Goal: Task Accomplishment & Management: Complete application form

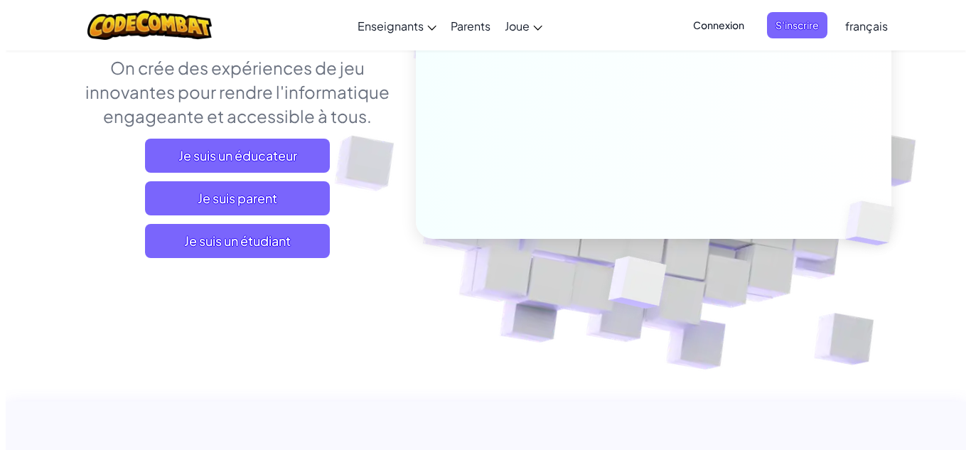
scroll to position [213, 0]
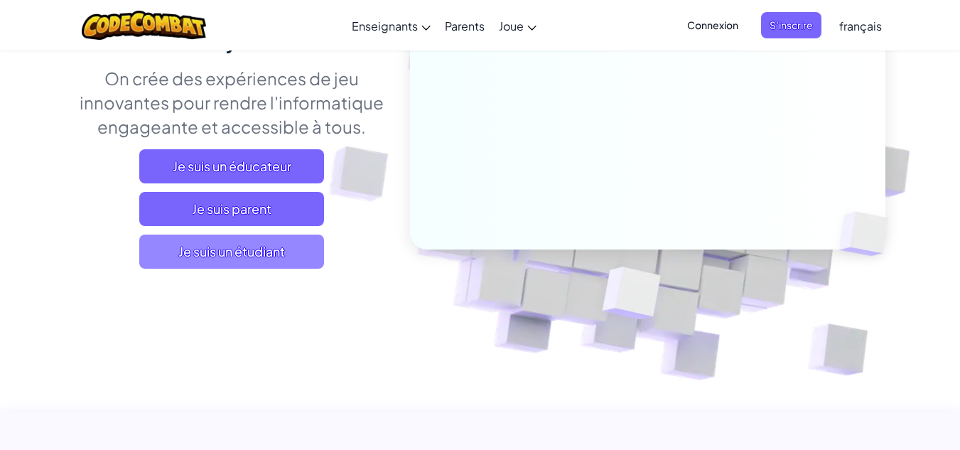
click at [282, 264] on span "Je suis un étudiant" at bounding box center [231, 252] width 185 height 34
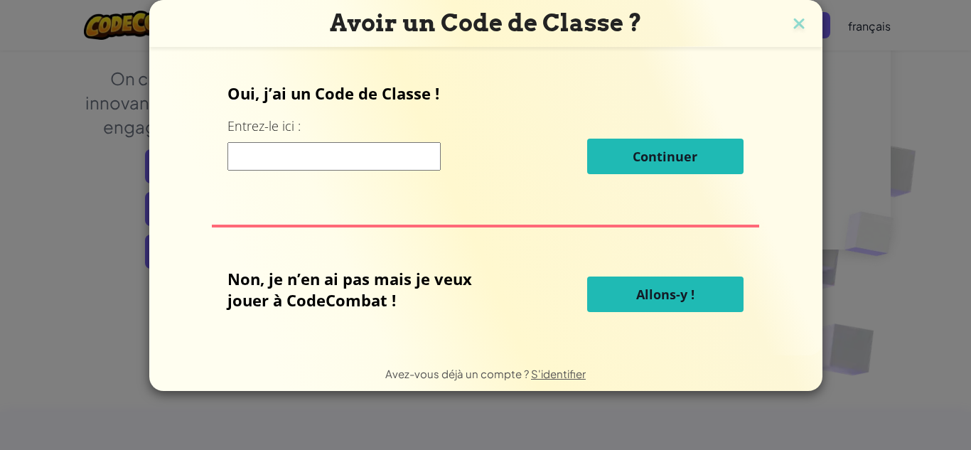
click at [317, 153] on input at bounding box center [333, 156] width 213 height 28
type input "BestApplePlace"
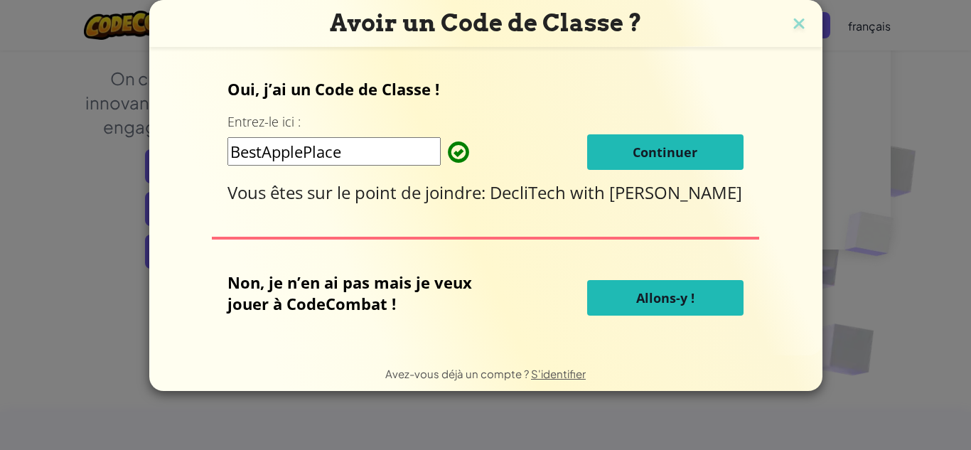
click at [637, 144] on span "Continuer" at bounding box center [665, 152] width 65 height 17
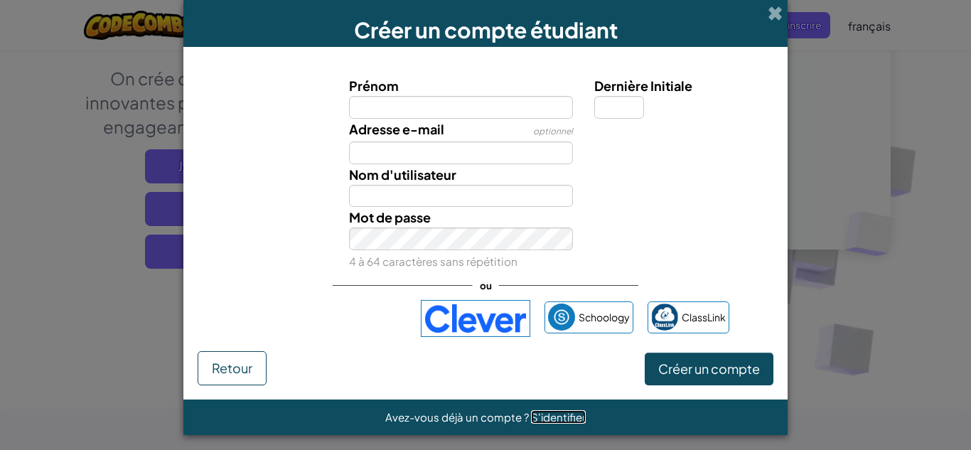
click at [544, 416] on span "S'identifier" at bounding box center [558, 417] width 55 height 14
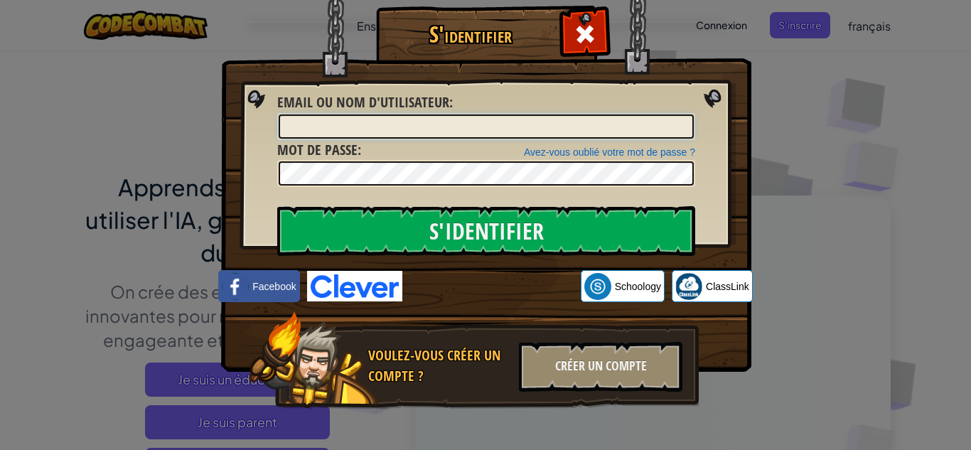
click at [414, 131] on input "Email ou nom d'utilisateur :" at bounding box center [486, 126] width 415 height 24
type input "yahya masoudi1"
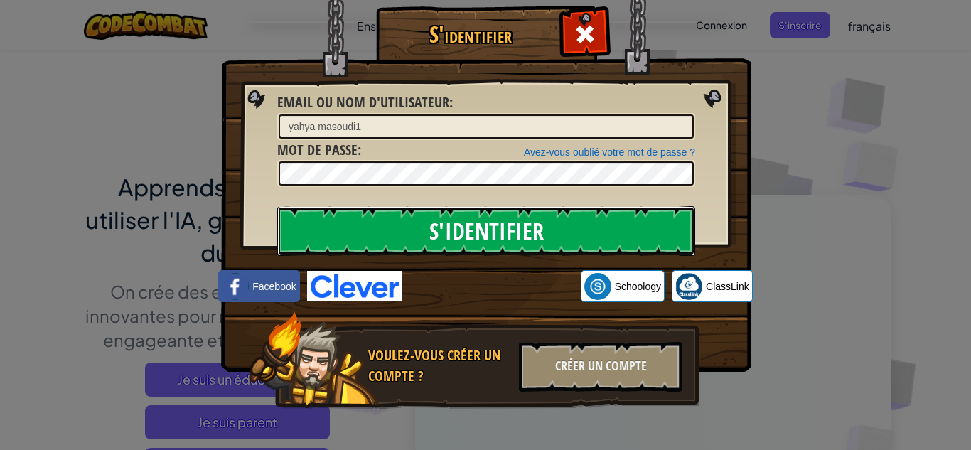
click at [562, 225] on input "S'identifier" at bounding box center [486, 231] width 418 height 50
